Goal: Navigation & Orientation: Find specific page/section

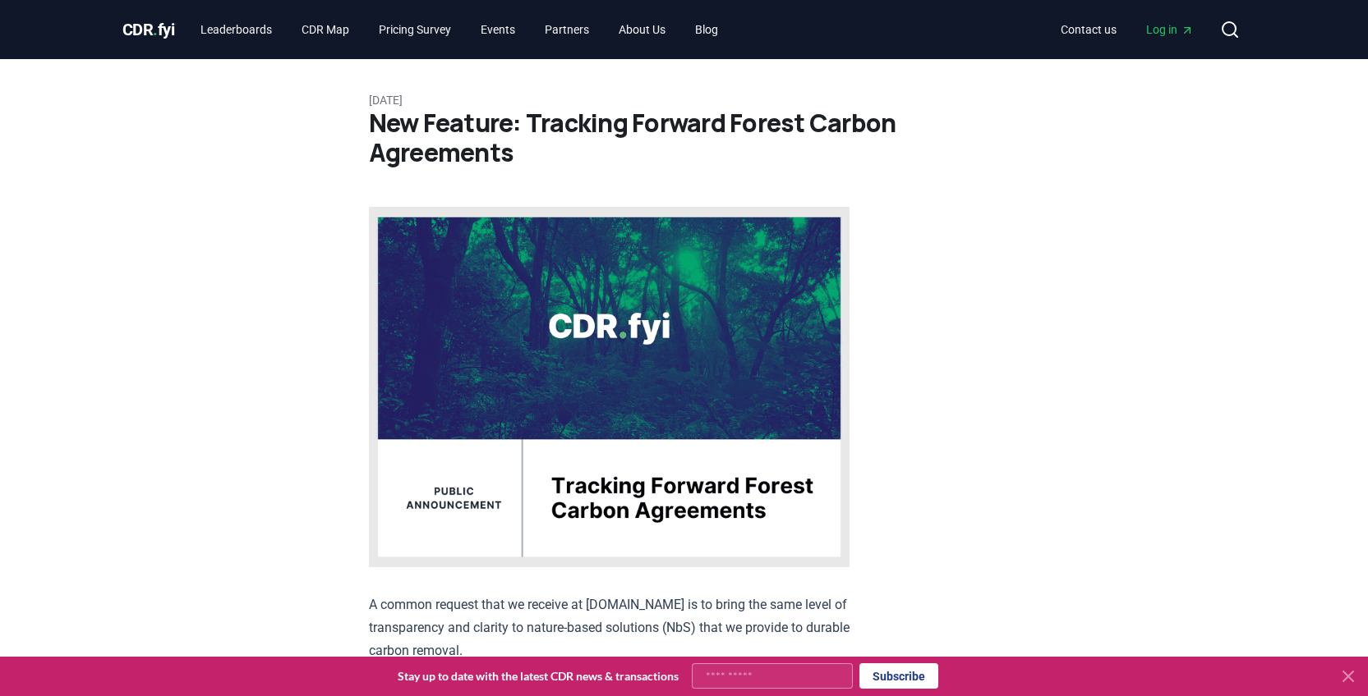
scroll to position [246, 0]
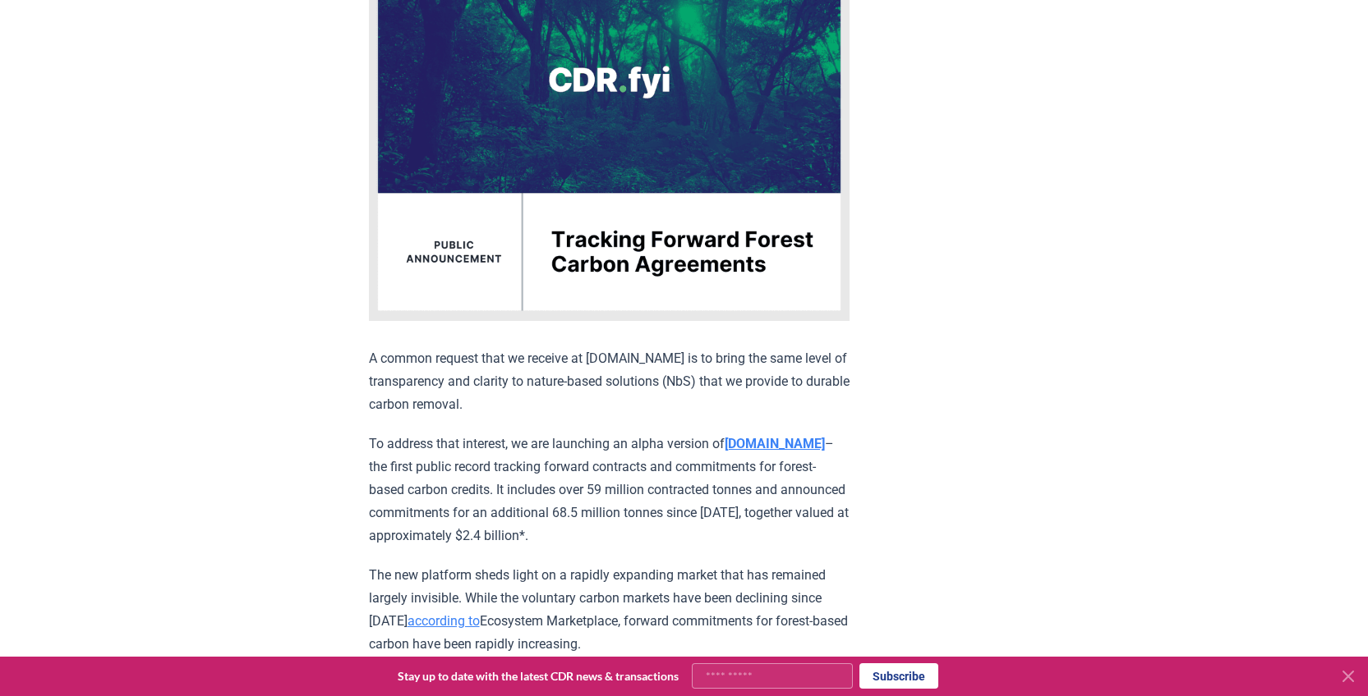
click at [784, 442] on strong "[DOMAIN_NAME]" at bounding box center [774, 444] width 100 height 16
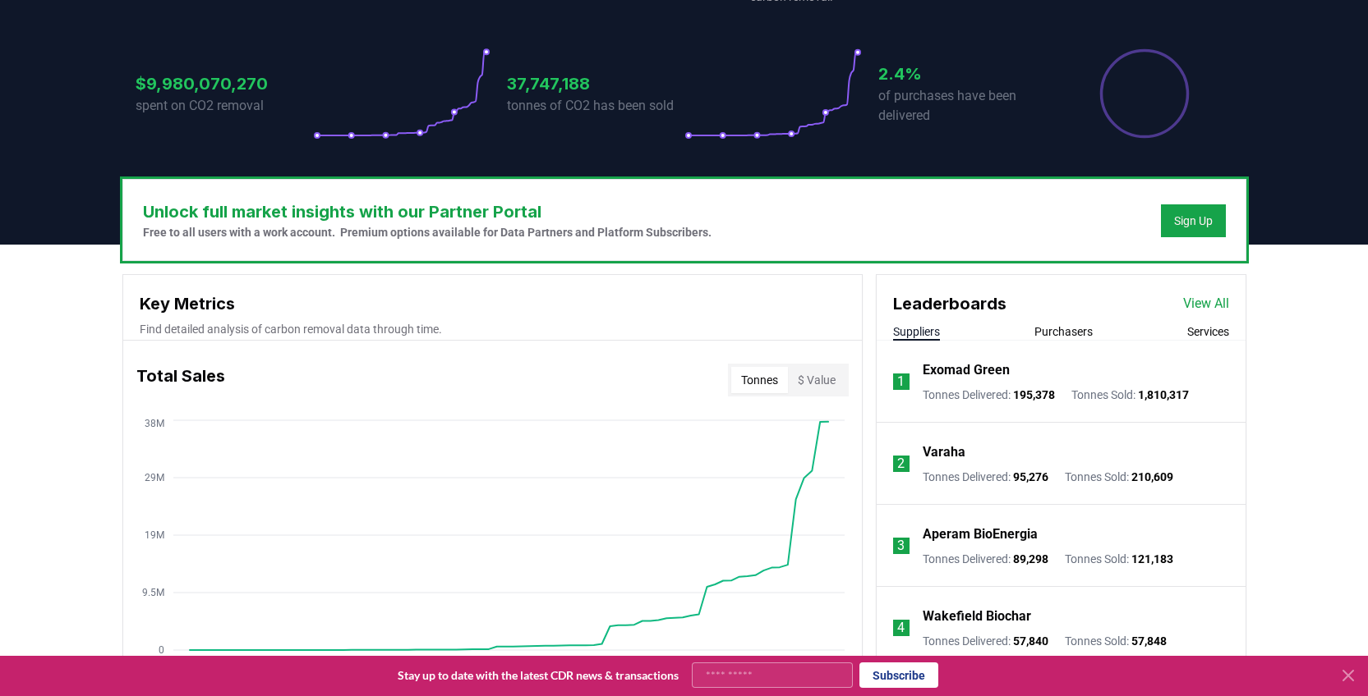
scroll to position [411, 0]
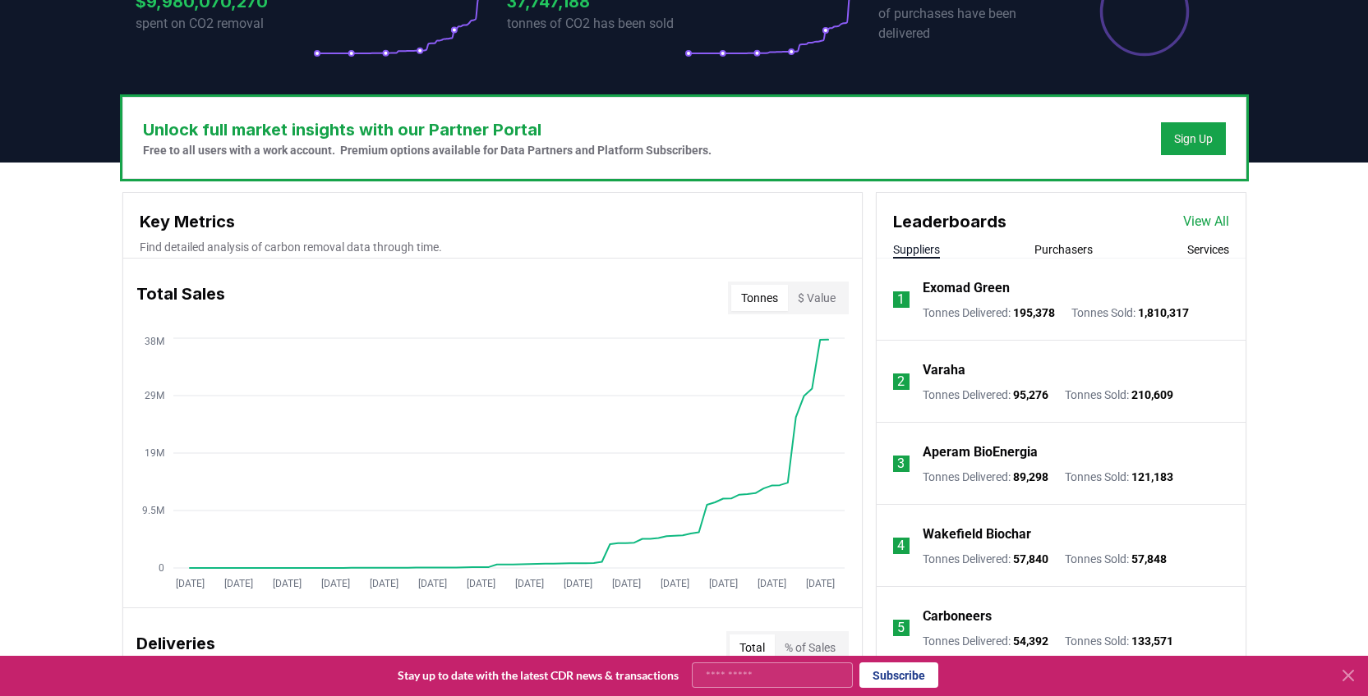
click at [827, 306] on button "$ Value" at bounding box center [816, 298] width 57 height 26
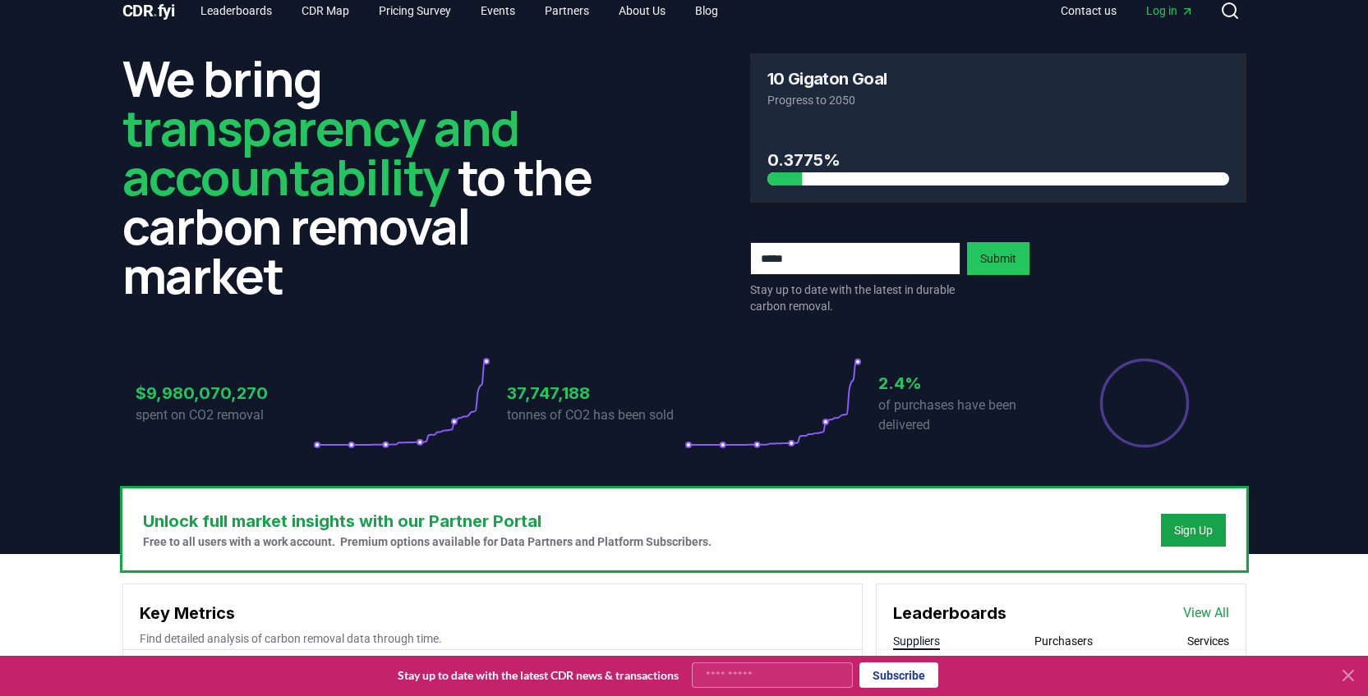
scroll to position [0, 0]
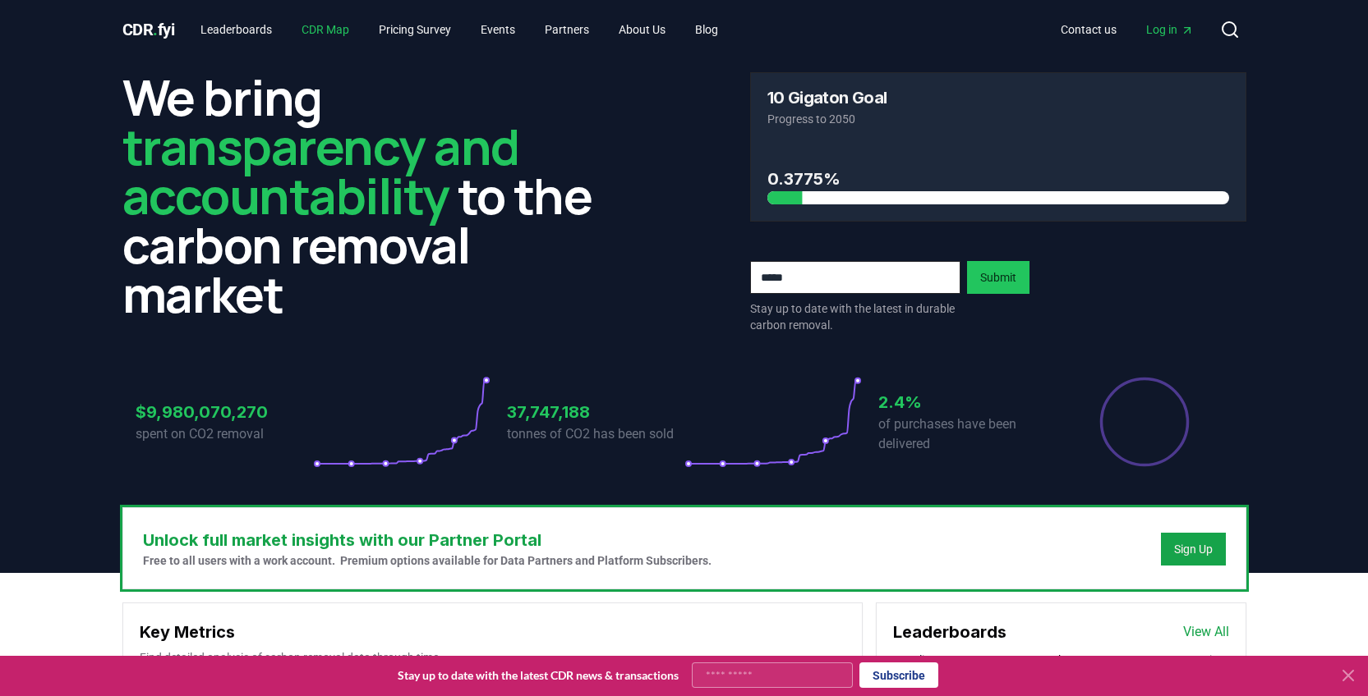
click at [319, 31] on link "CDR Map" at bounding box center [325, 30] width 74 height 30
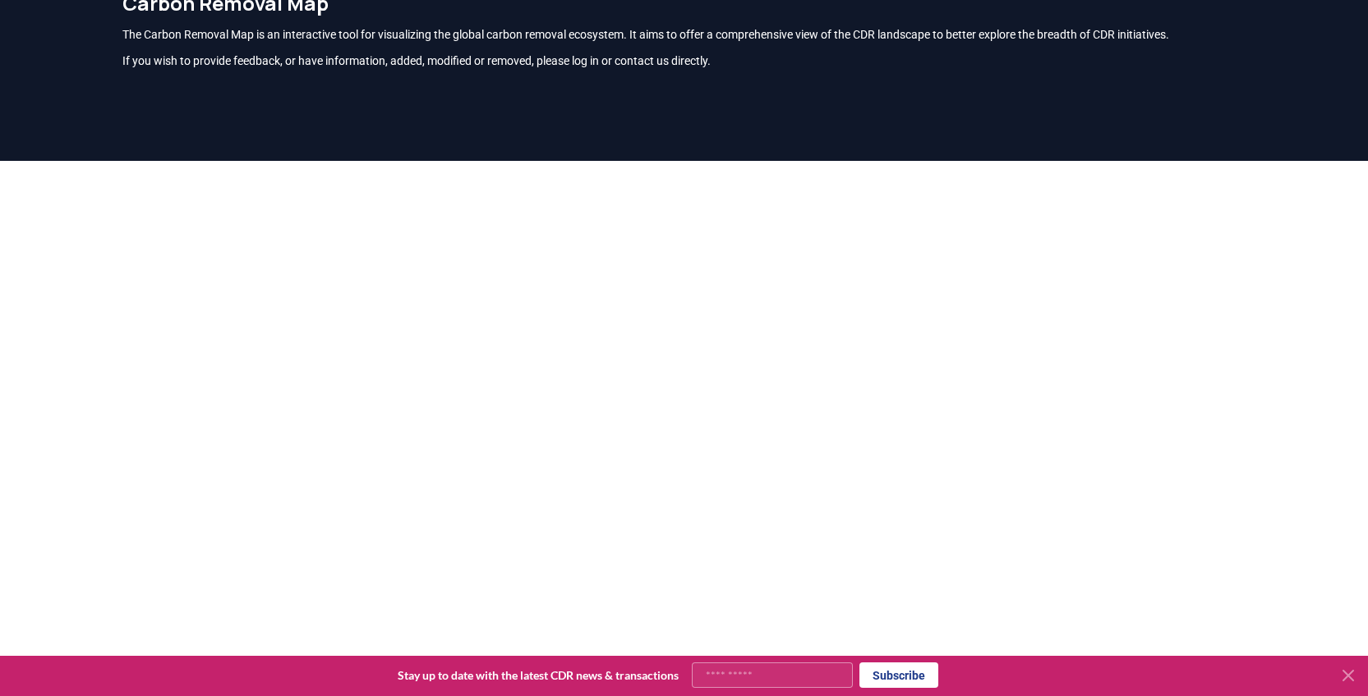
scroll to position [483, 0]
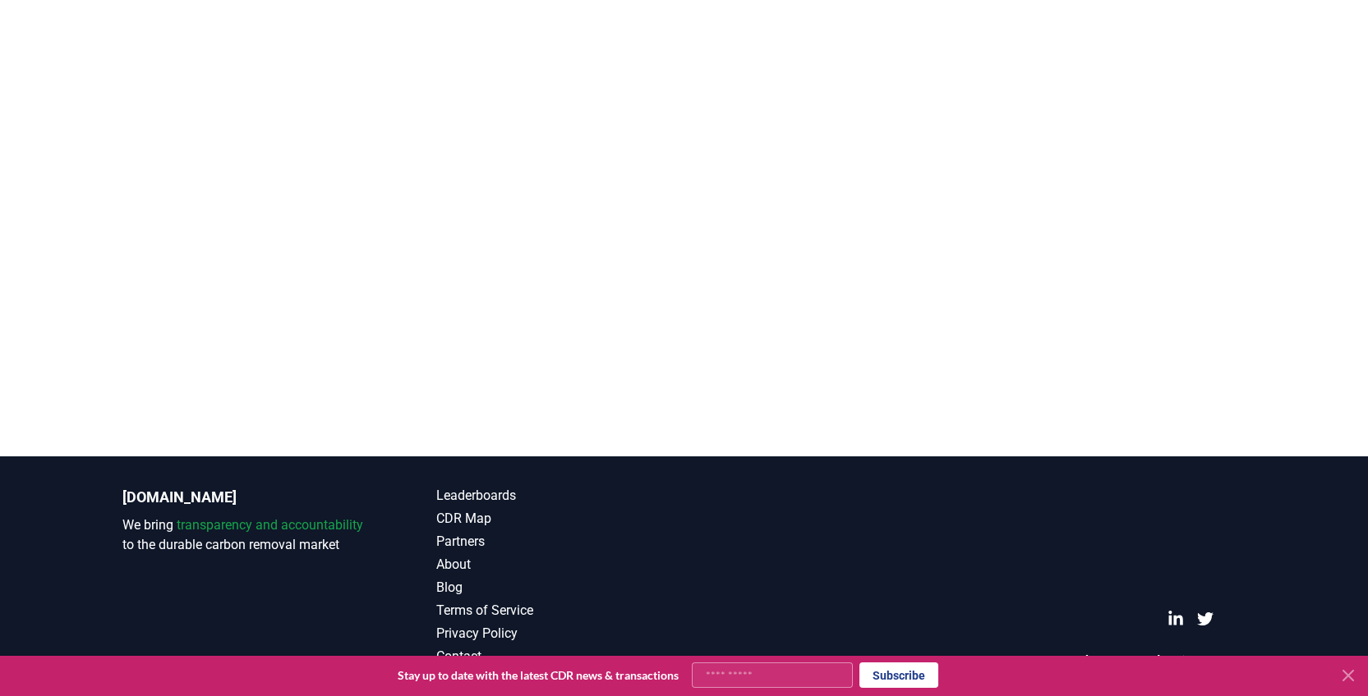
click at [1347, 673] on icon at bounding box center [1348, 676] width 20 height 20
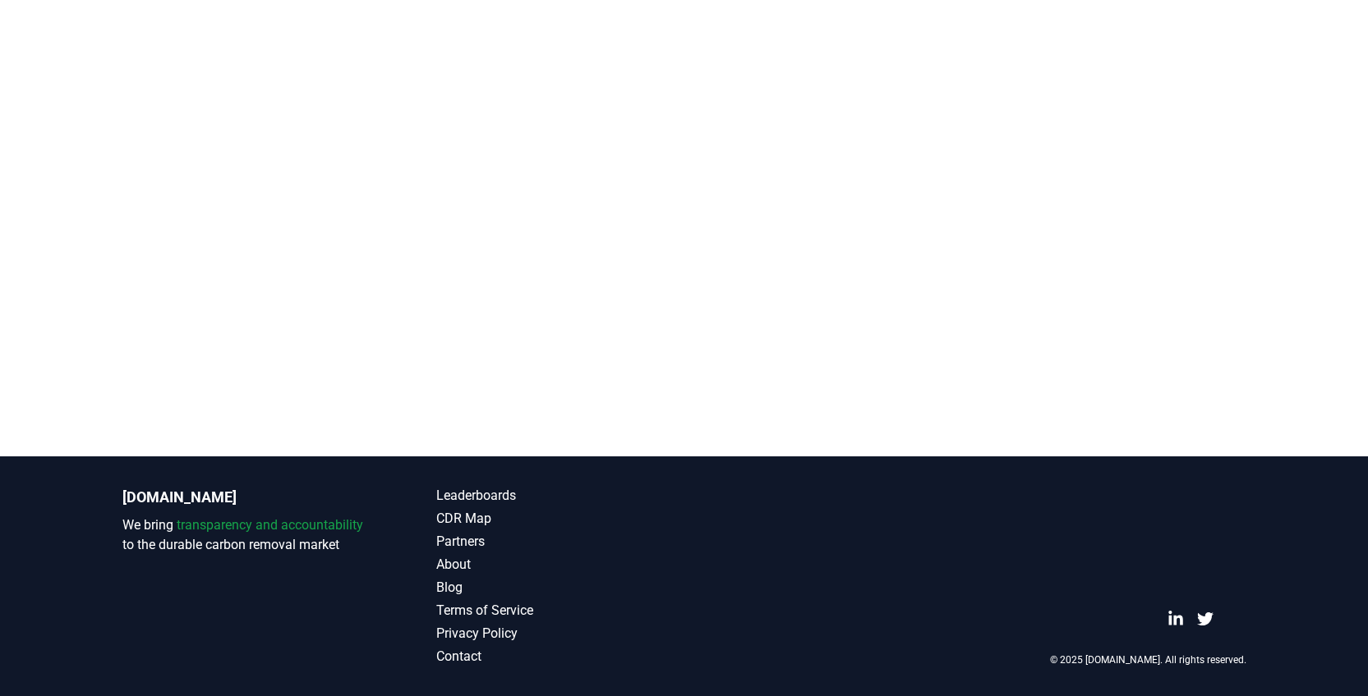
scroll to position [0, 0]
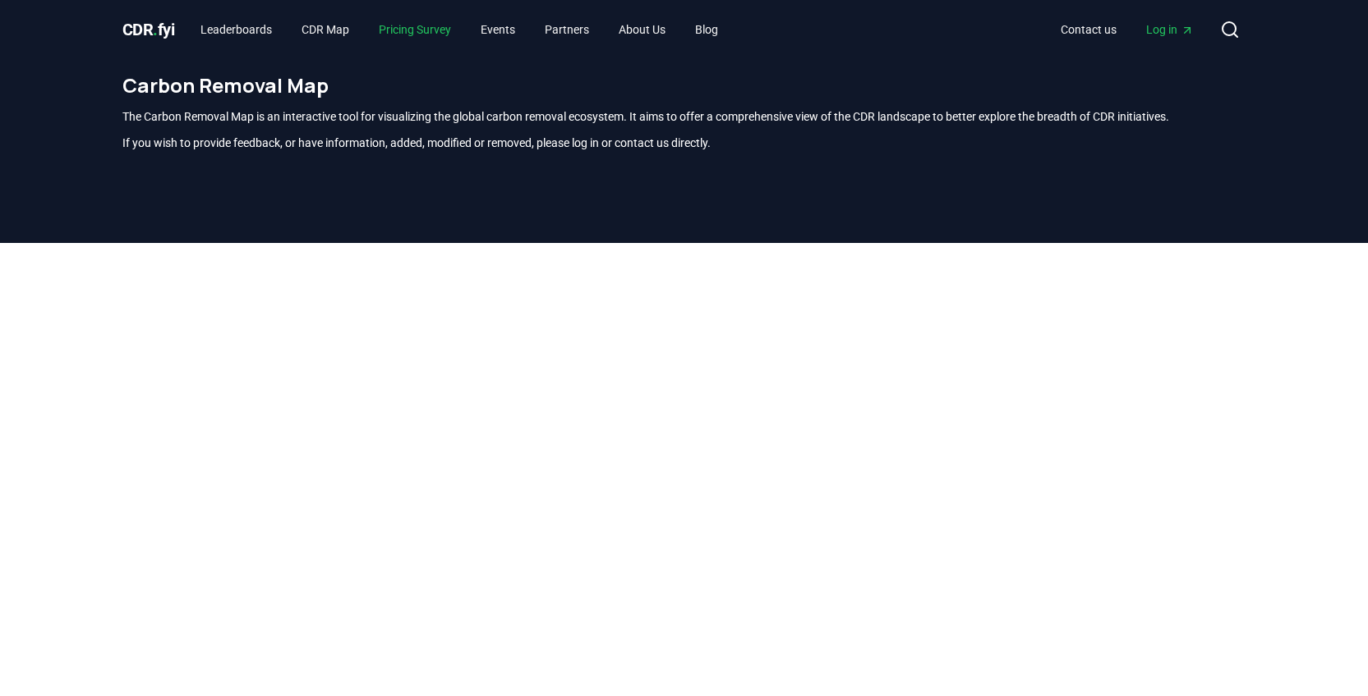
click at [423, 29] on link "Pricing Survey" at bounding box center [414, 30] width 99 height 30
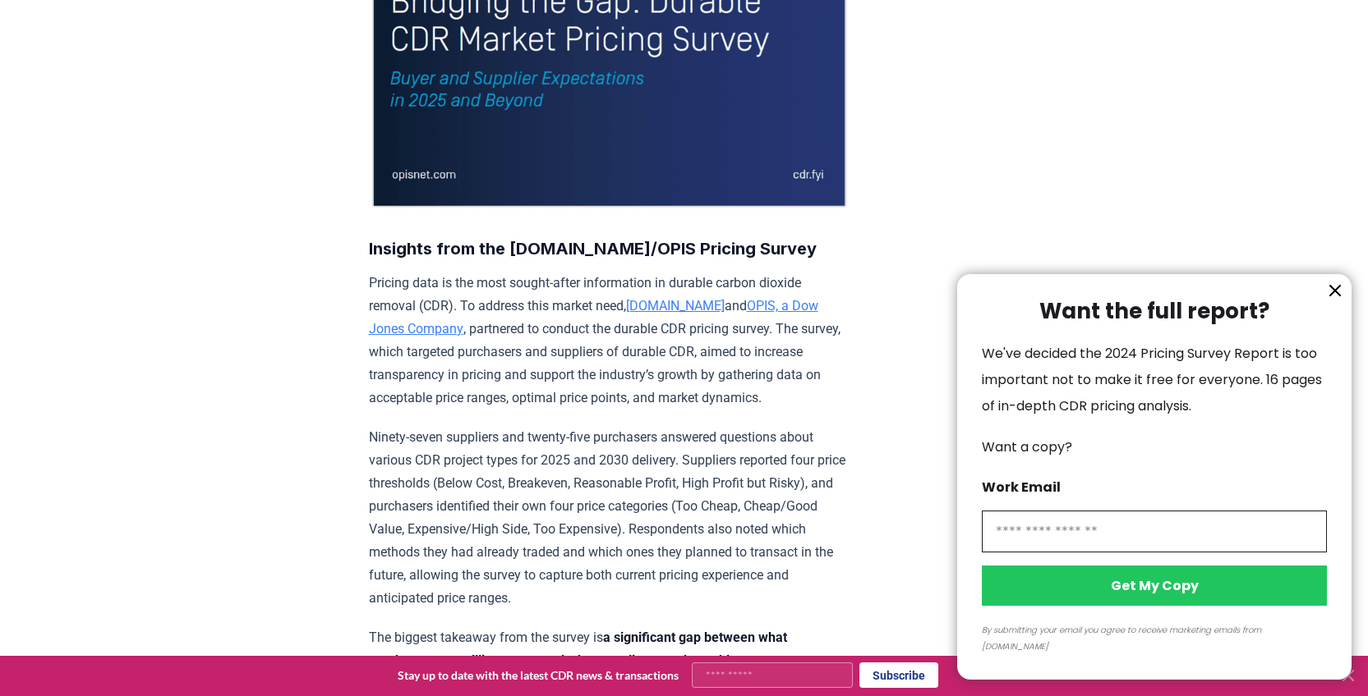
scroll to position [411, 0]
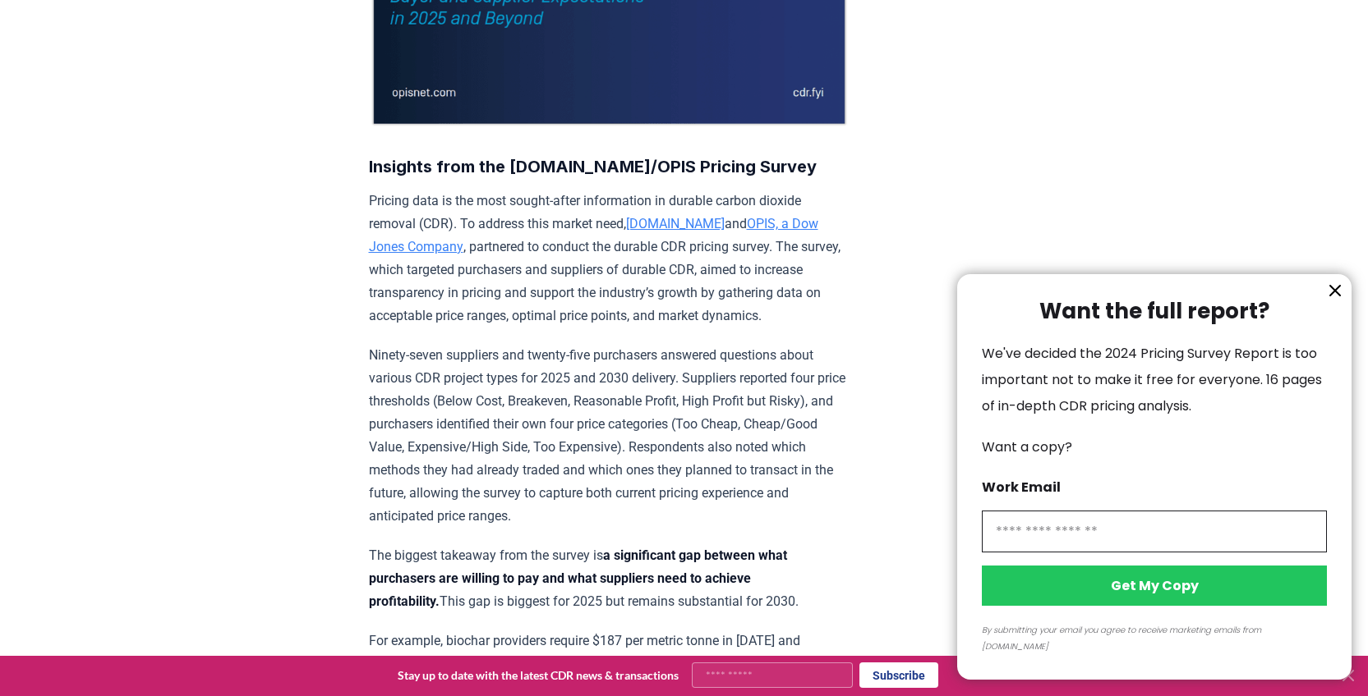
click at [1339, 301] on icon "information" at bounding box center [1335, 291] width 20 height 20
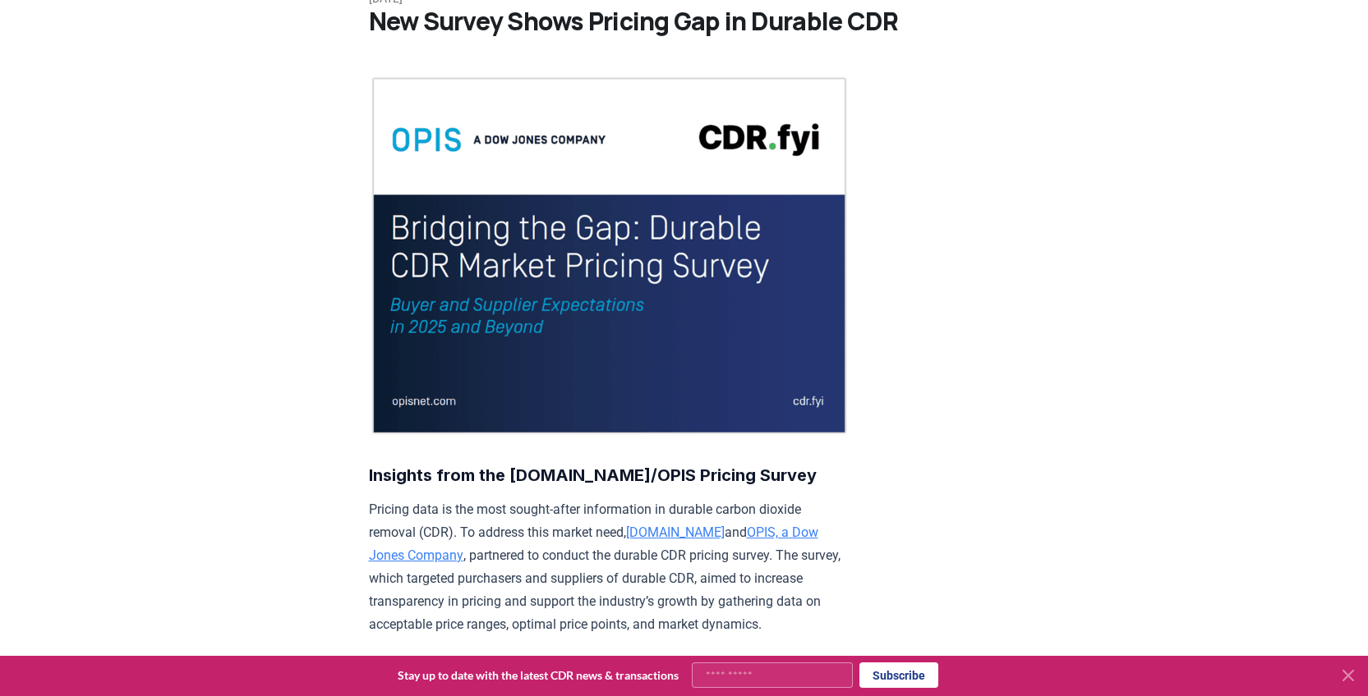
scroll to position [0, 0]
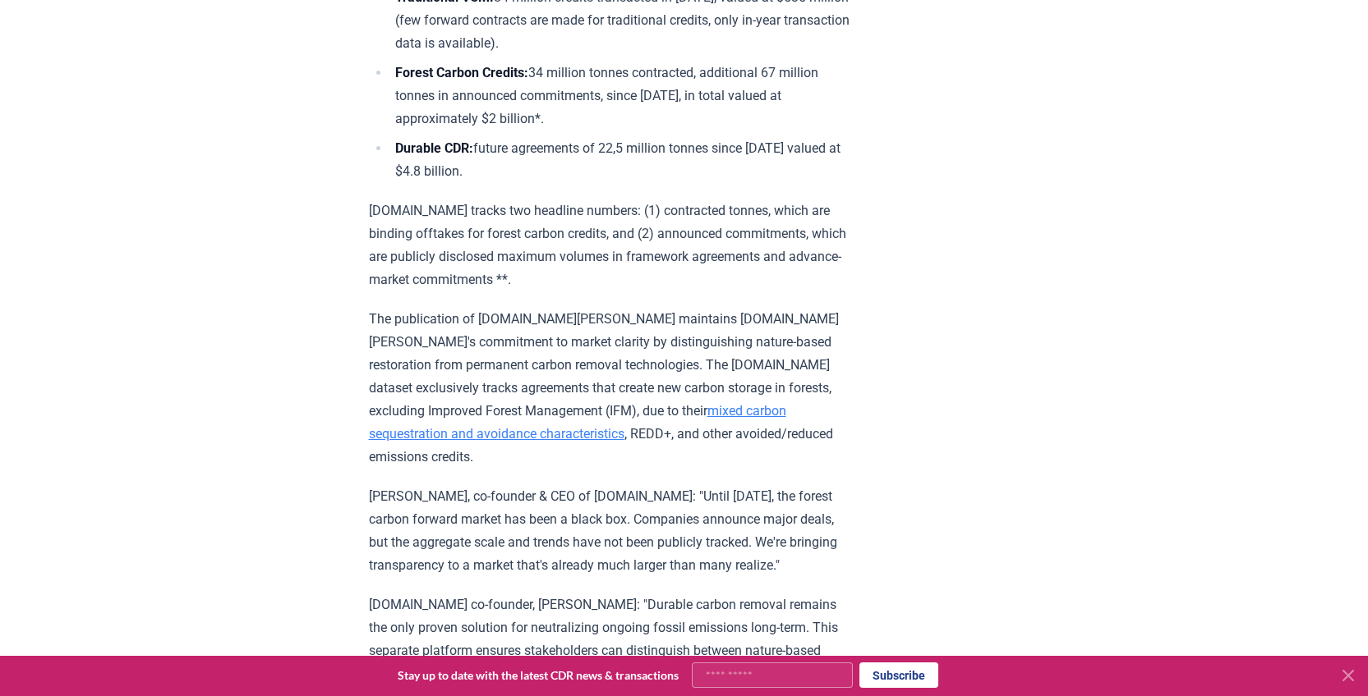
scroll to position [411, 0]
